Goal: Information Seeking & Learning: Learn about a topic

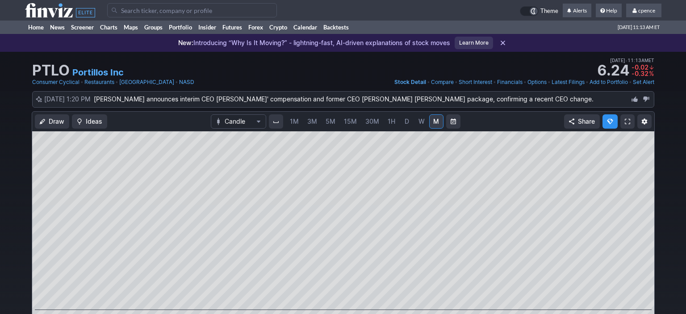
click at [62, 11] on icon at bounding box center [60, 10] width 70 height 14
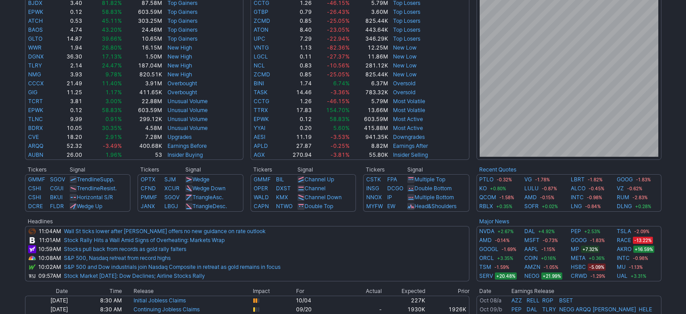
scroll to position [132, 0]
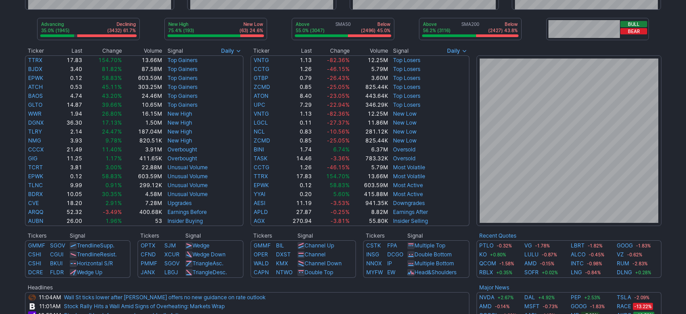
drag, startPoint x: 466, startPoint y: 228, endPoint x: 13, endPoint y: 228, distance: 452.9
click at [13, 228] on div "Advancing 35.0% (1945) Declining (3432) 61.7% New High 75.4% (193) New Low (63)…" at bounding box center [343, 234] width 686 height 628
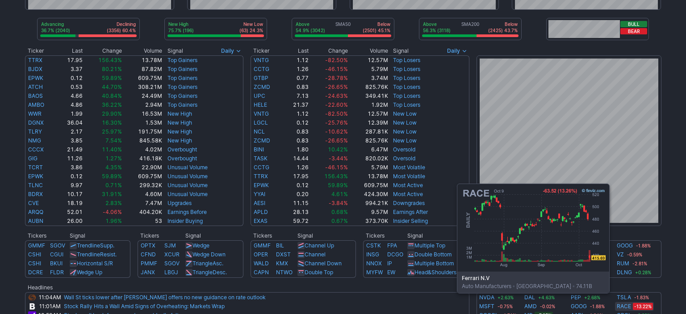
click at [622, 306] on link "RACE" at bounding box center [624, 306] width 14 height 9
